Goal: Task Accomplishment & Management: Complete application form

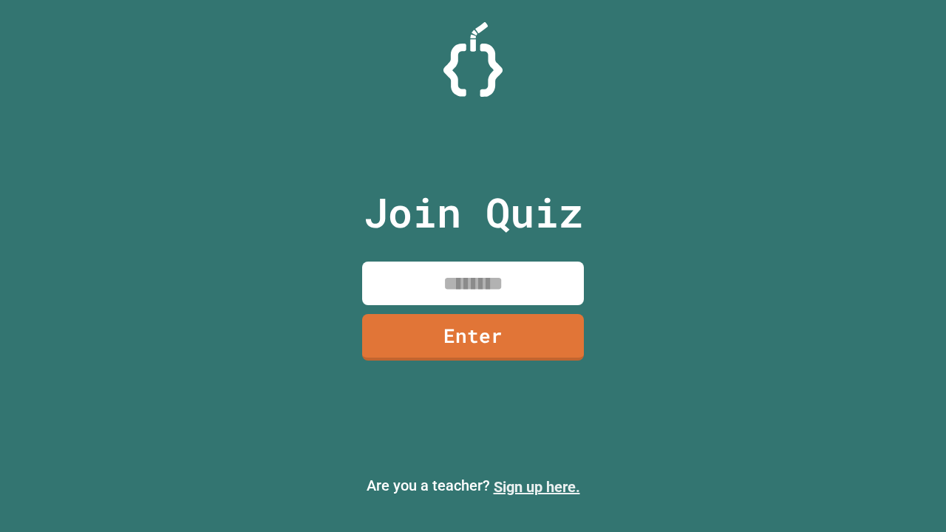
click at [536, 487] on link "Sign up here." at bounding box center [537, 487] width 86 height 18
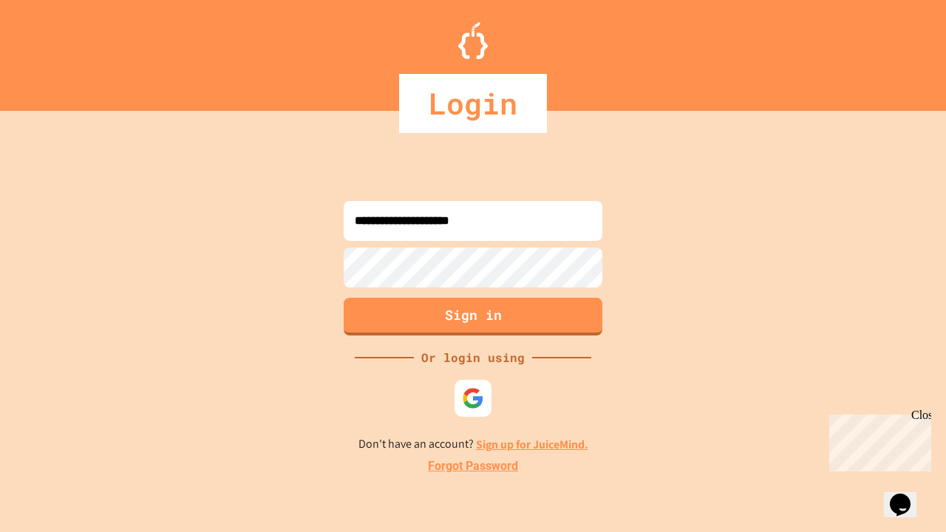
type input "**********"
